Goal: Task Accomplishment & Management: Use online tool/utility

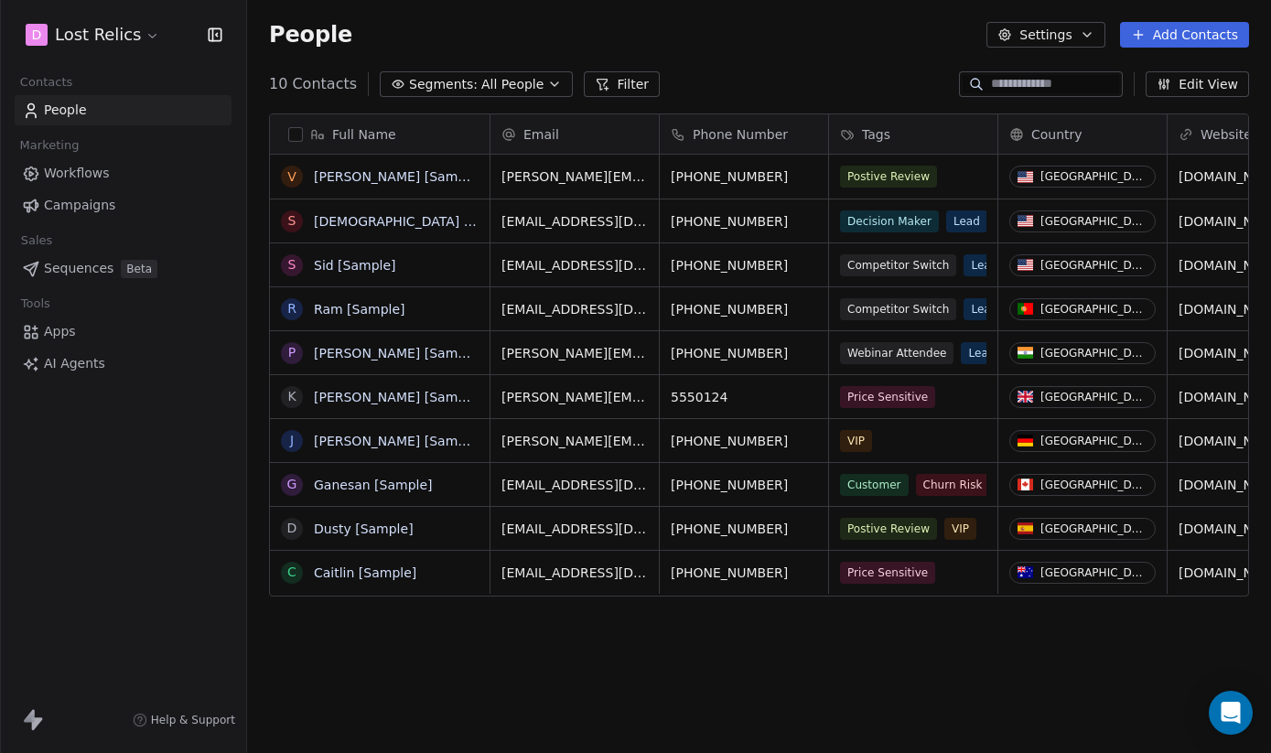
scroll to position [662, 1024]
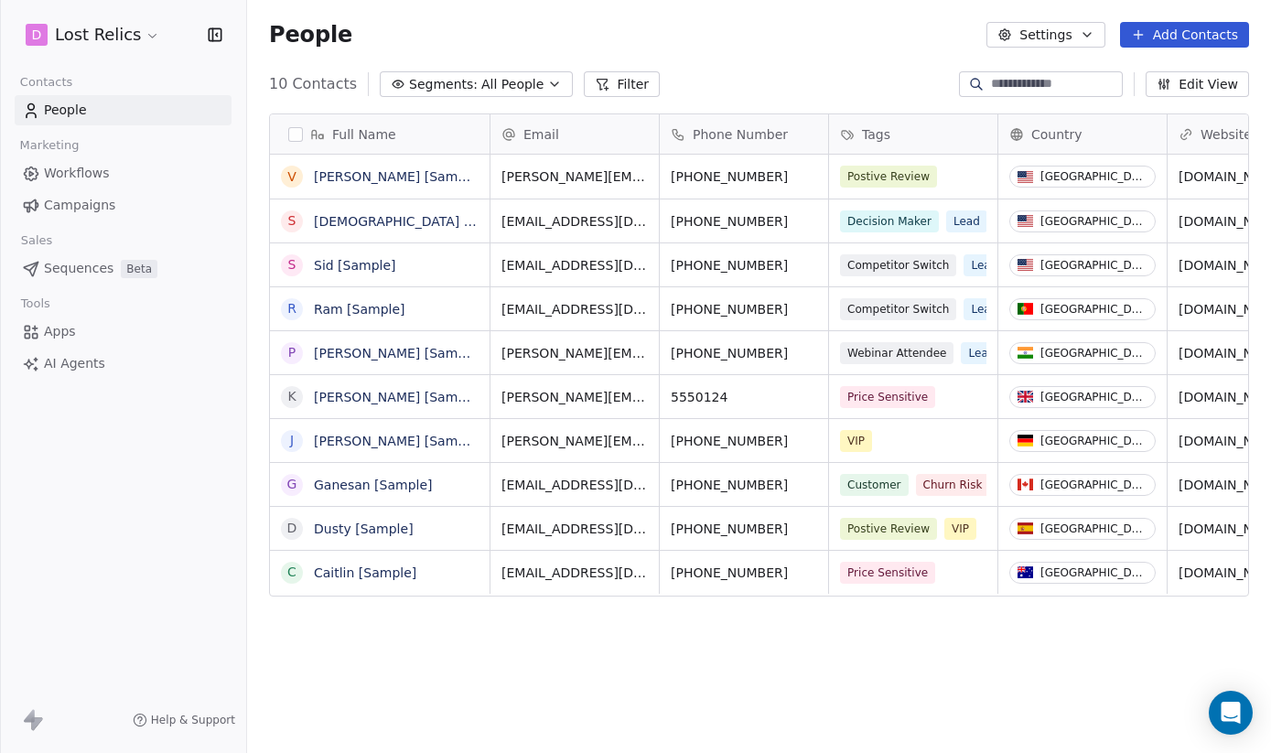
click at [231, 449] on div "D Lost Relics Contacts People Marketing Workflows Campaigns Sales Sequences Bet…" at bounding box center [123, 376] width 246 height 753
click at [214, 34] on icon "button" at bounding box center [215, 35] width 18 height 18
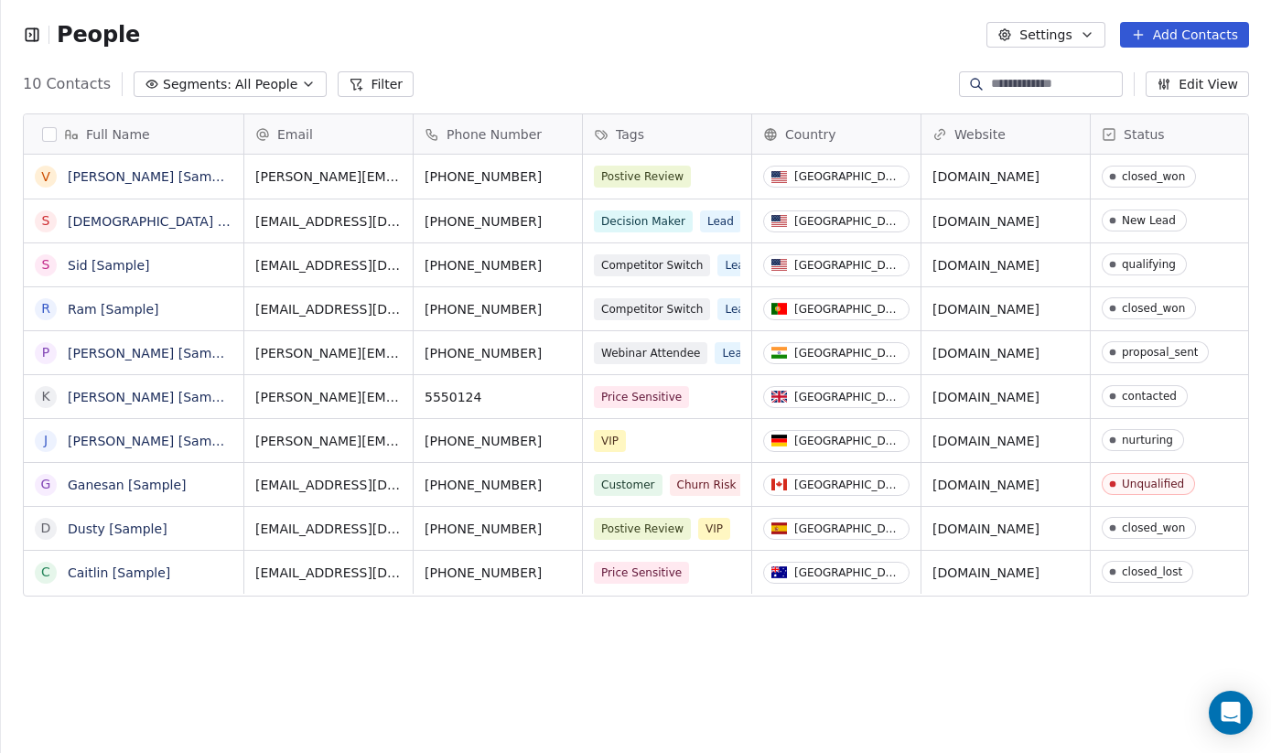
scroll to position [0, 0]
click at [133, 177] on link "[PERSON_NAME] [Sample]" at bounding box center [152, 176] width 168 height 15
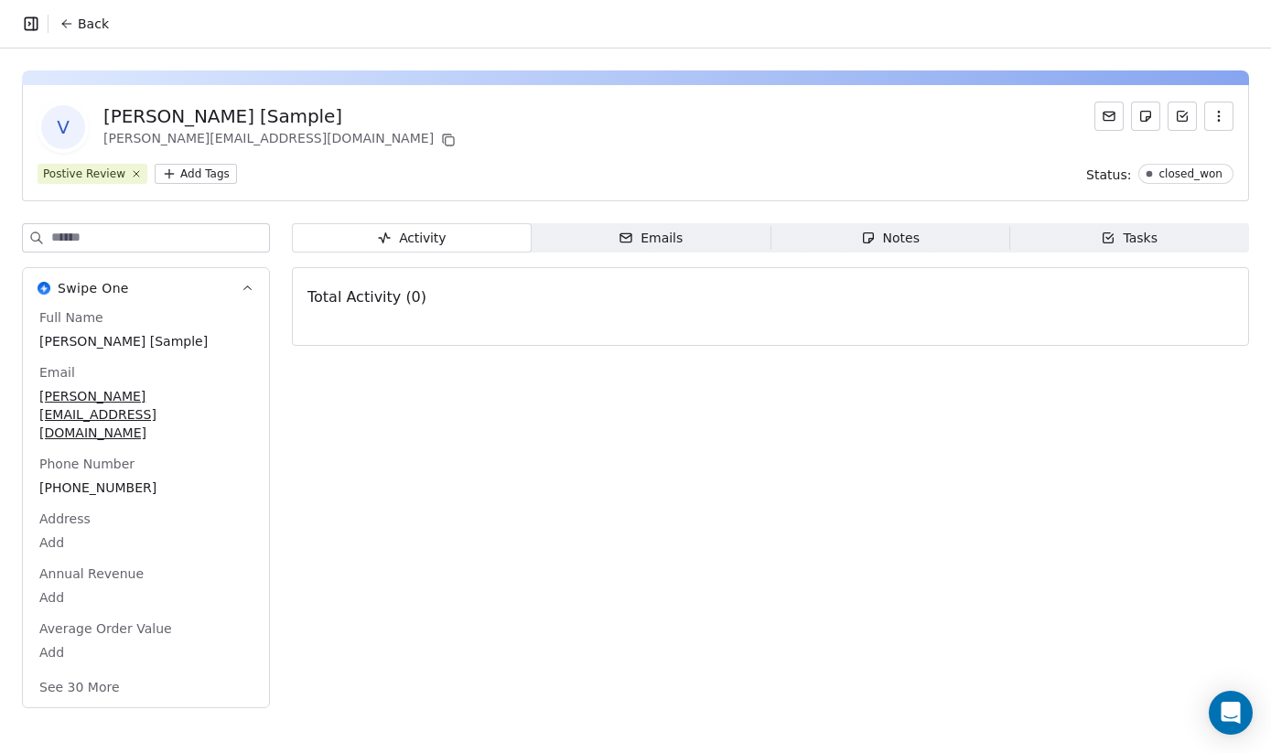
click at [37, 25] on icon "button" at bounding box center [31, 23] width 12 height 12
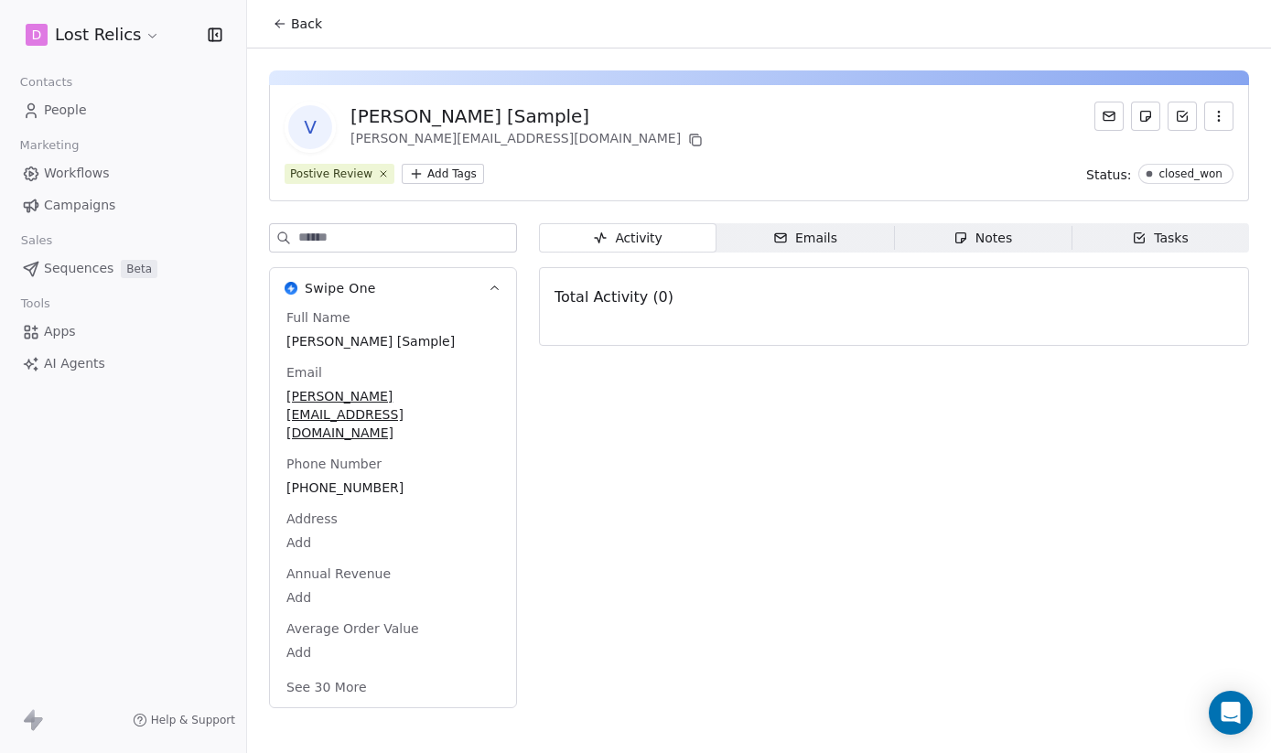
click at [788, 238] on icon "button" at bounding box center [780, 238] width 15 height 15
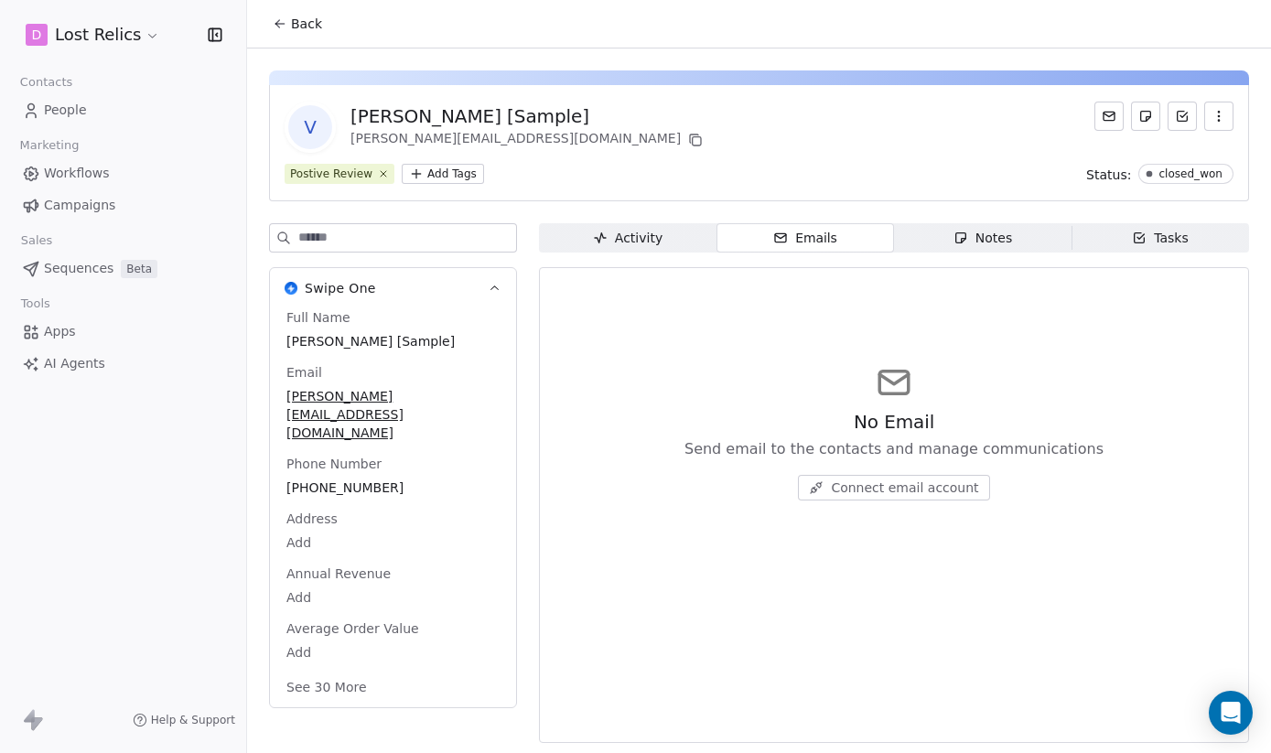
click at [995, 245] on div "Notes" at bounding box center [982, 238] width 59 height 19
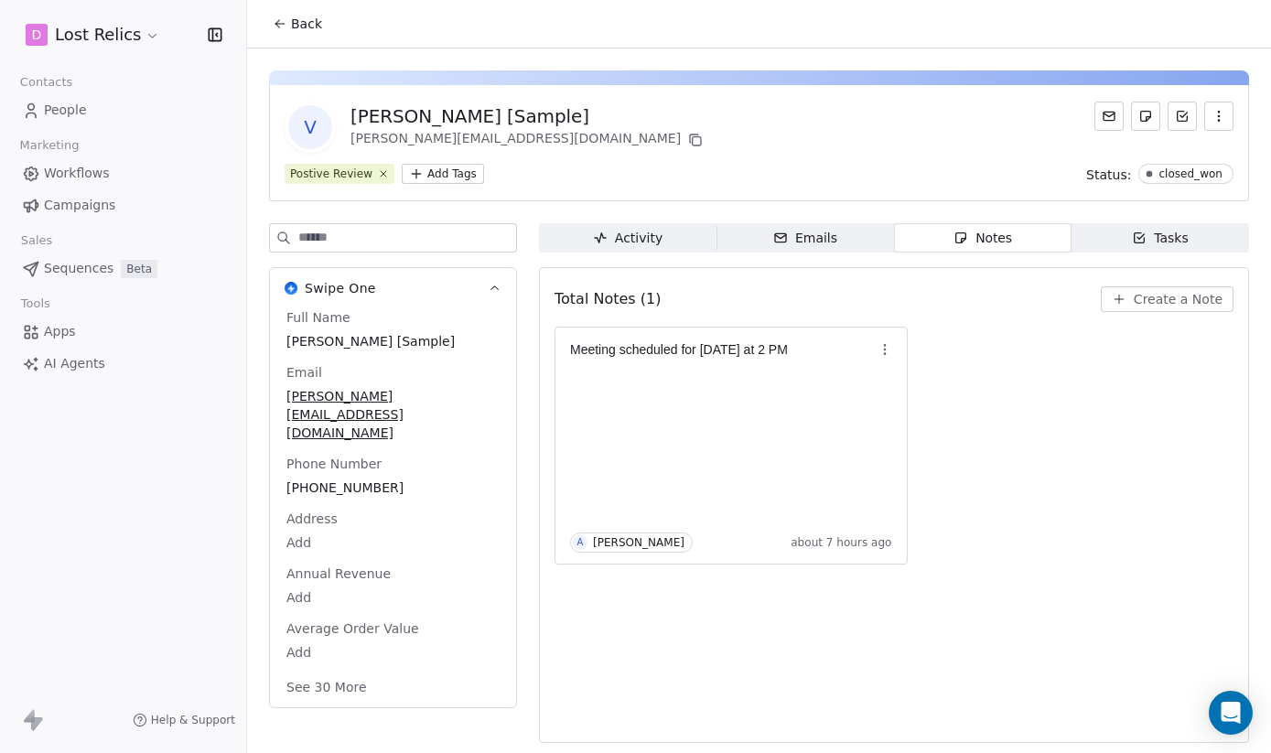
click at [1140, 234] on icon "button" at bounding box center [1139, 238] width 15 height 15
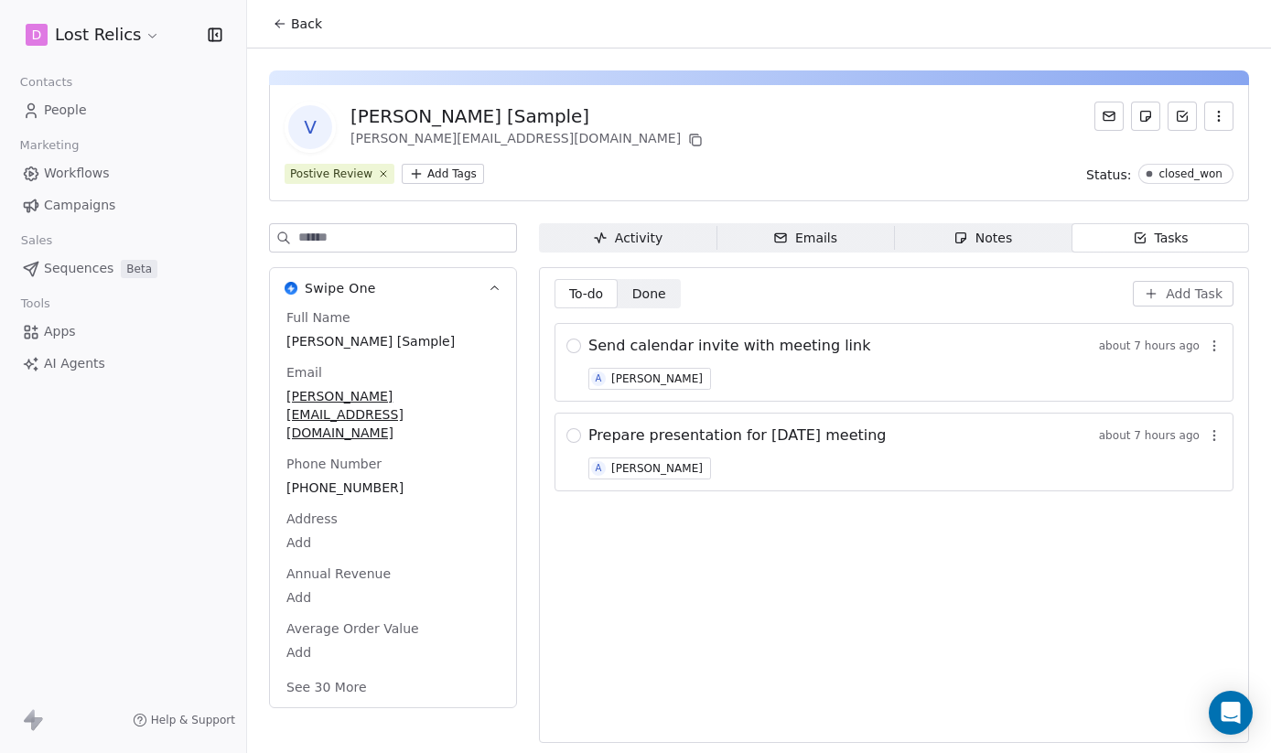
click at [81, 264] on span "Sequences" at bounding box center [79, 268] width 70 height 19
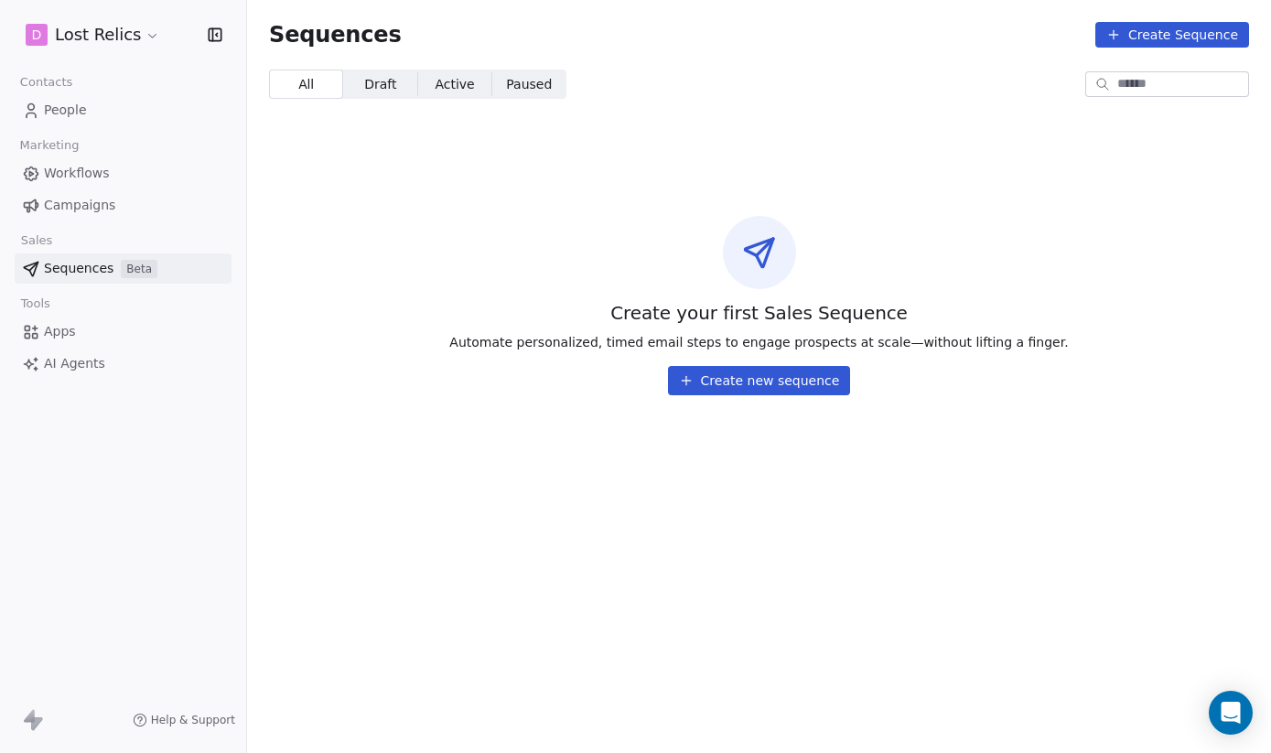
click at [740, 388] on button "Create new sequence" at bounding box center [759, 380] width 183 height 29
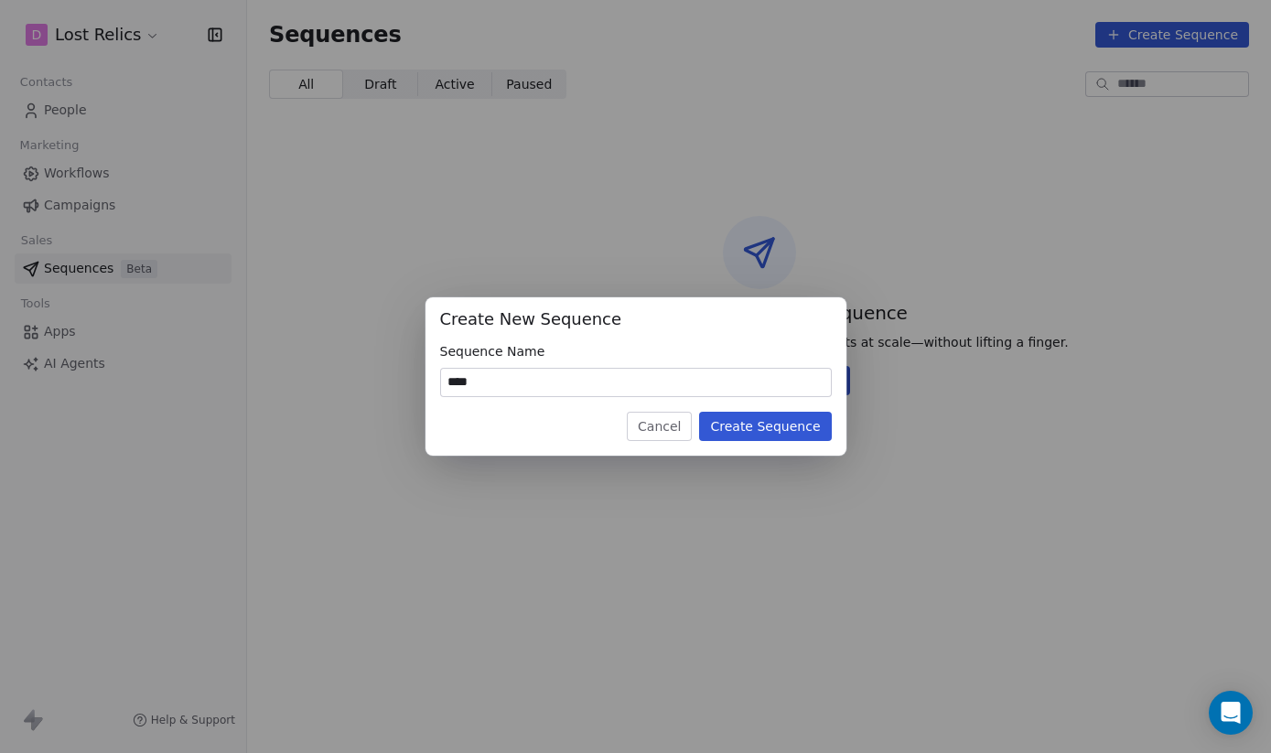
type input "****"
click at [792, 428] on button "Create Sequence" at bounding box center [765, 426] width 132 height 29
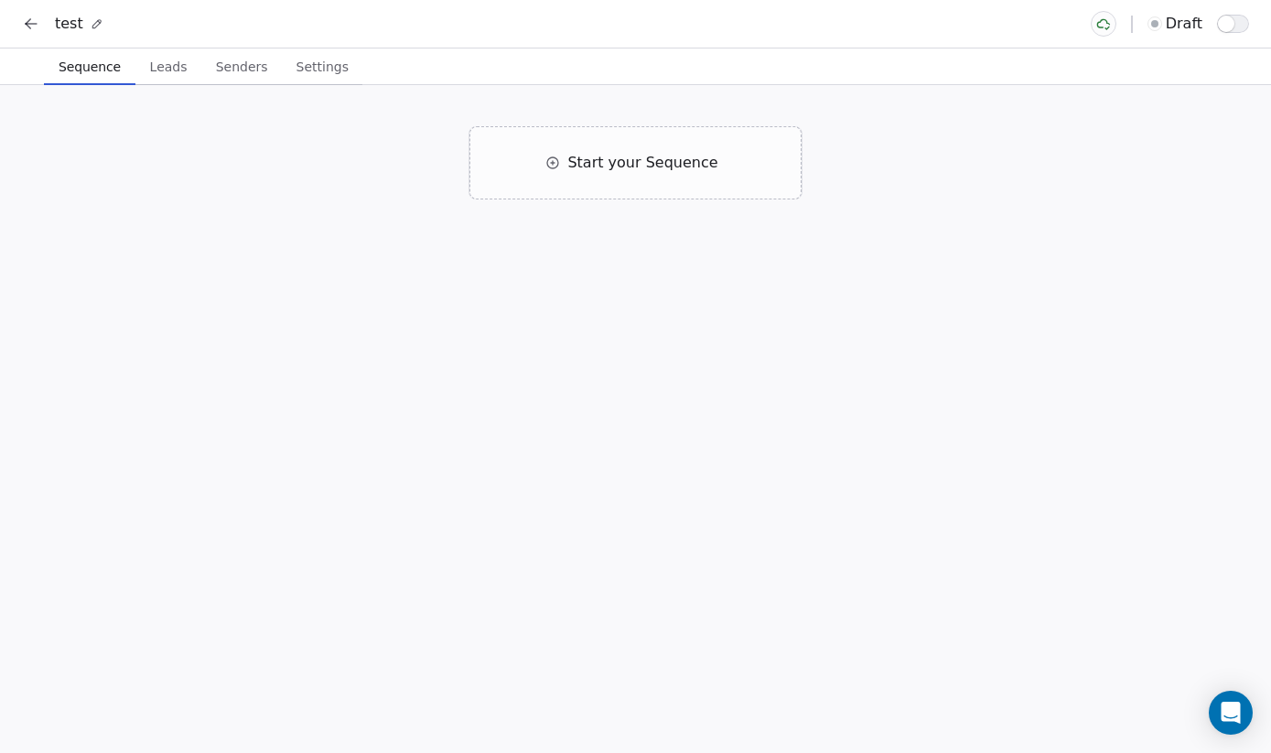
click at [164, 90] on div "Start your Sequence" at bounding box center [635, 419] width 1271 height 668
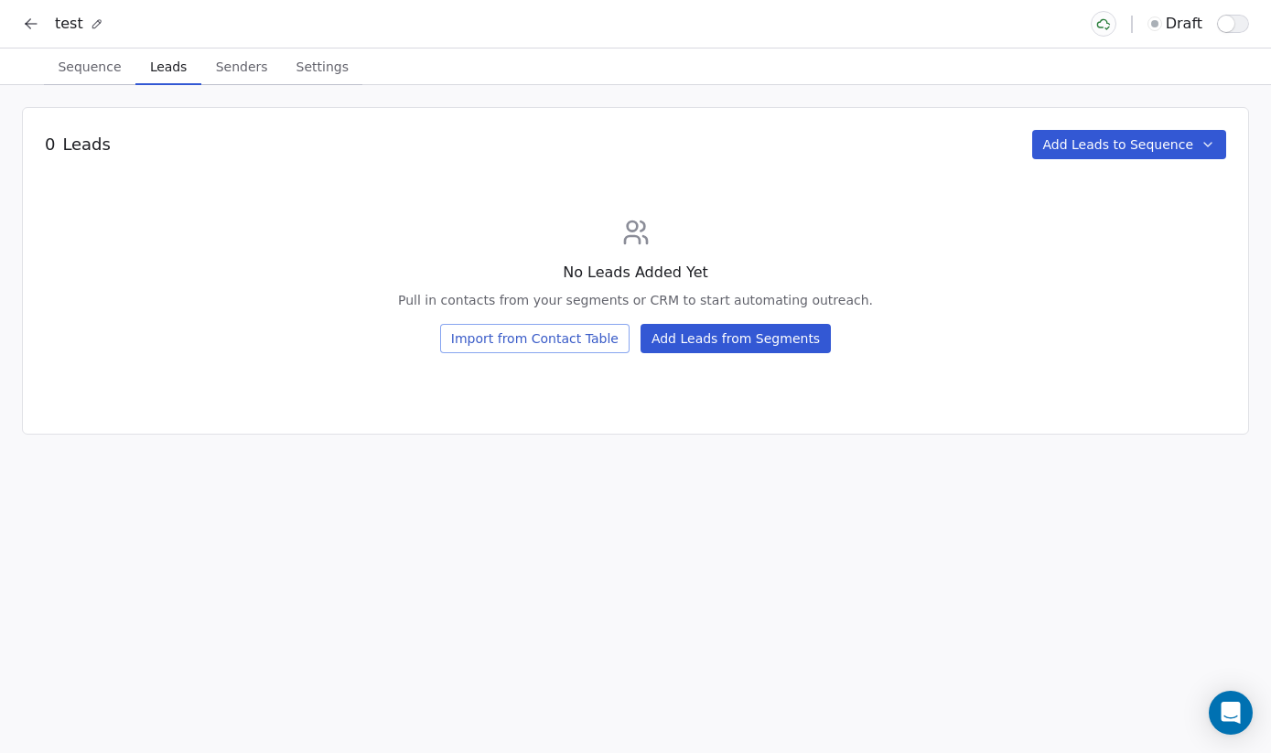
click at [164, 76] on span "Leads" at bounding box center [168, 67] width 51 height 26
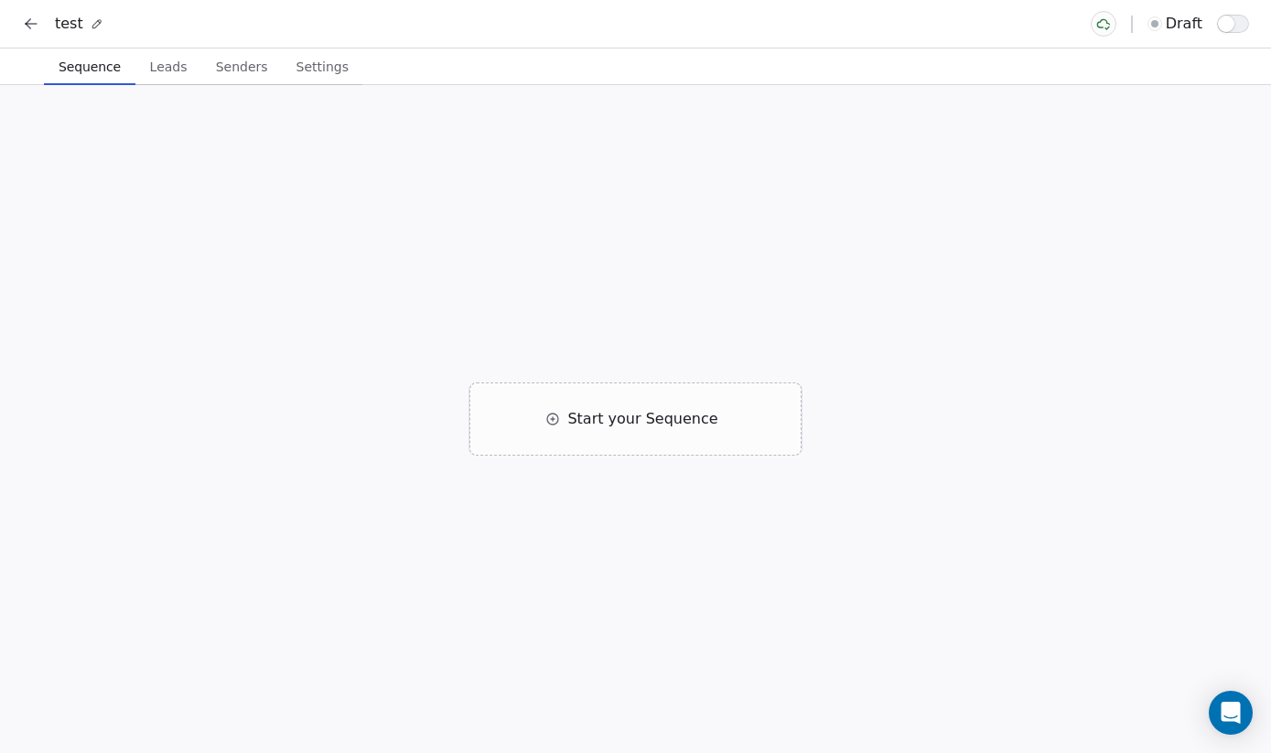
click at [93, 70] on span "Sequence" at bounding box center [89, 67] width 77 height 26
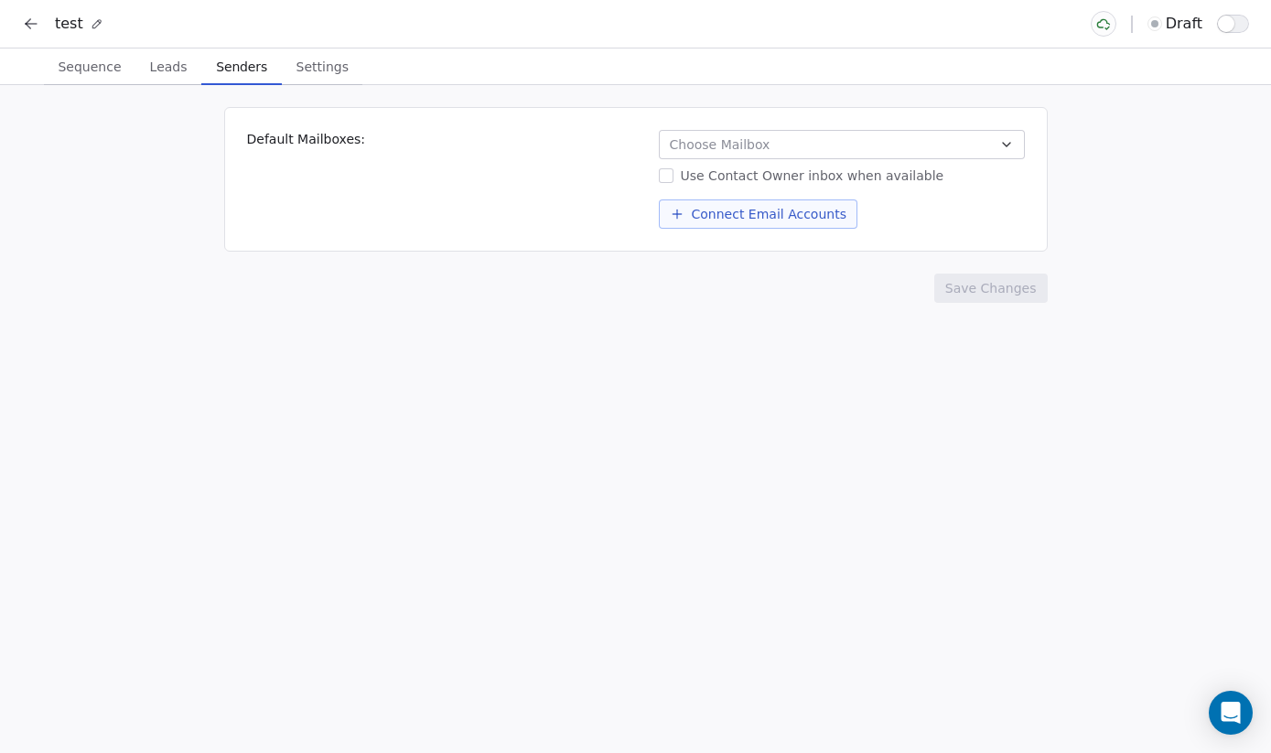
click at [242, 60] on span "Senders" at bounding box center [242, 67] width 66 height 26
click at [308, 61] on span "Settings" at bounding box center [322, 67] width 67 height 26
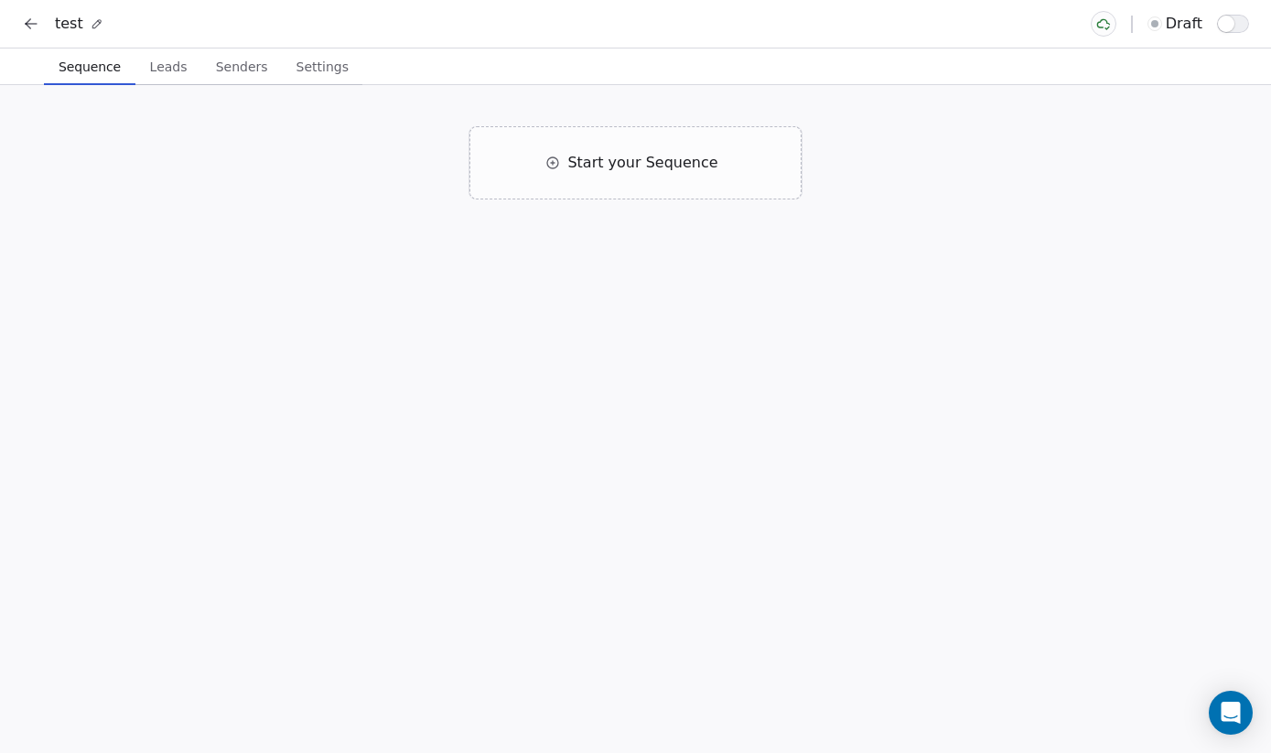
click at [85, 61] on span "Sequence" at bounding box center [89, 67] width 77 height 26
click at [304, 59] on span "Settings" at bounding box center [322, 67] width 67 height 26
click at [85, 73] on span "Sequence" at bounding box center [89, 67] width 77 height 26
click at [581, 165] on span "Start your Sequence" at bounding box center [642, 162] width 150 height 22
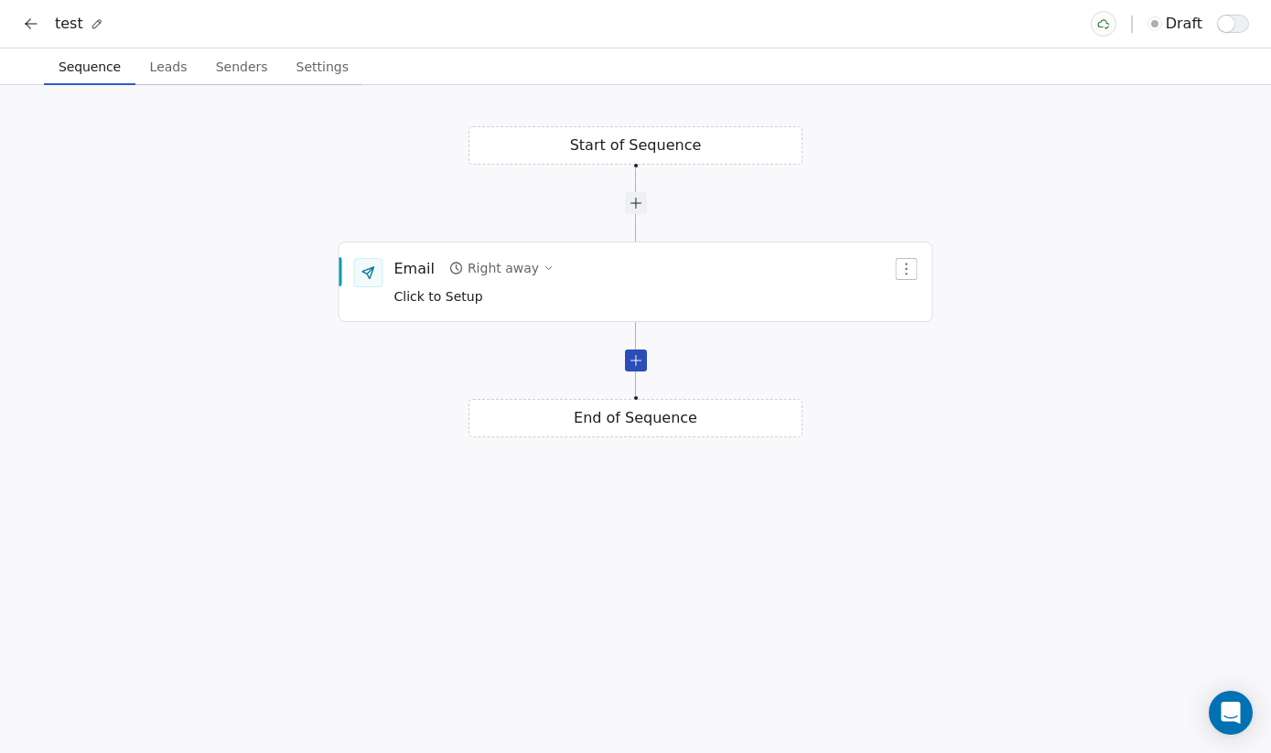
click at [633, 370] on div at bounding box center [636, 361] width 22 height 22
